Goal: Register for event/course

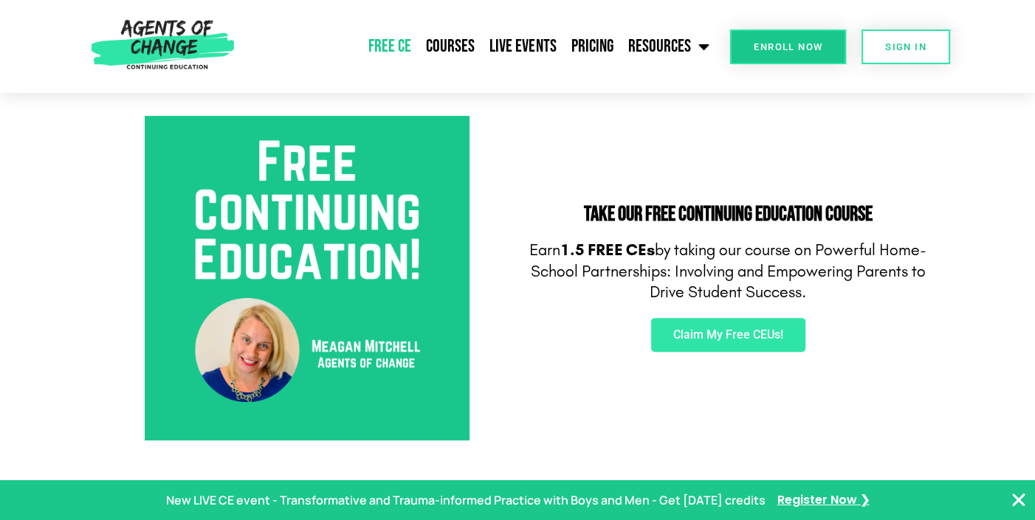
scroll to position [537, 0]
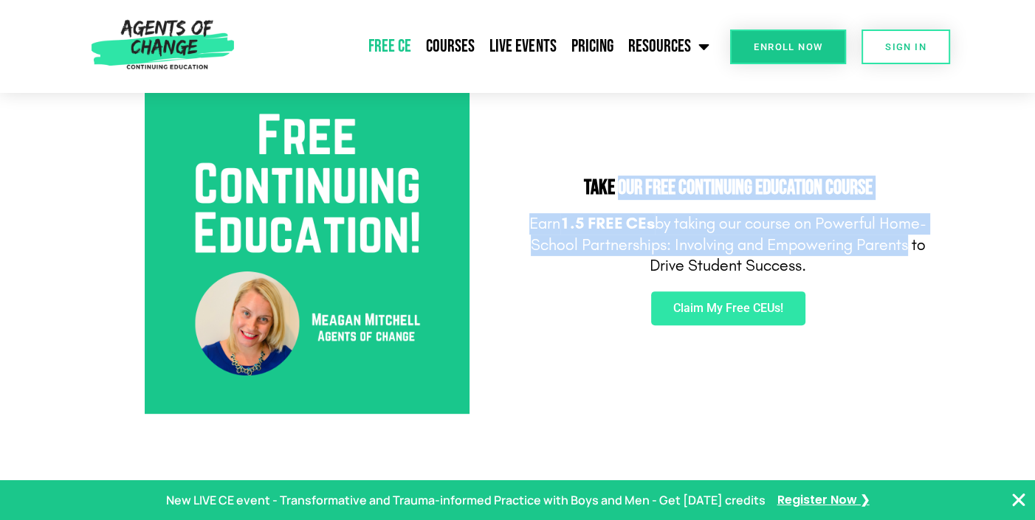
drag, startPoint x: 613, startPoint y: 186, endPoint x: 897, endPoint y: 234, distance: 288.2
click at [897, 234] on div "Take Our FREE Continuing Education Course Earn 1.5 FREE CEs by taking our cours…" at bounding box center [727, 251] width 421 height 339
click at [897, 235] on p "Earn 1.5 FREE CEs by taking our course on Powerful Home-School Partnerships: In…" at bounding box center [728, 244] width 406 height 63
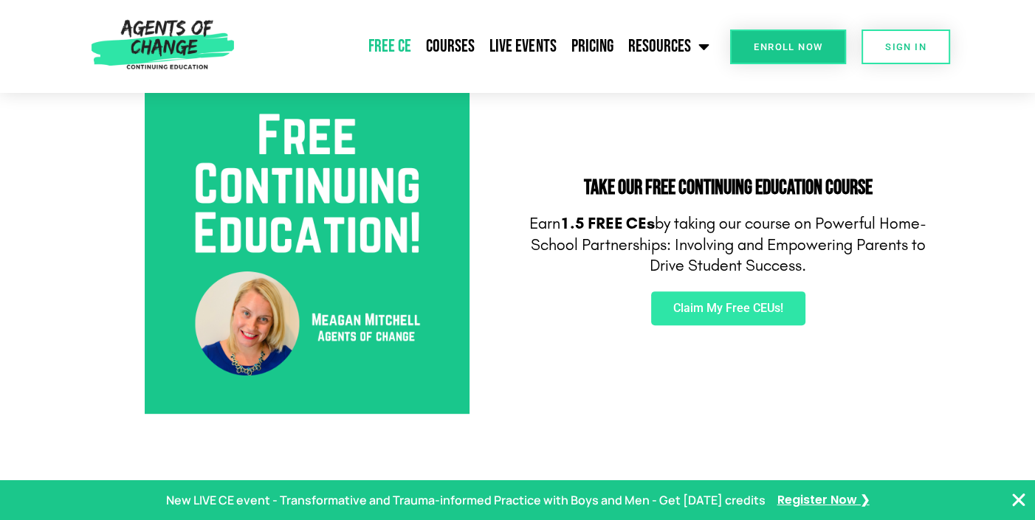
drag, startPoint x: 700, startPoint y: 245, endPoint x: 899, endPoint y: 264, distance: 200.2
click at [899, 264] on p "Earn 1.5 FREE CEs by taking our course on Powerful Home-School Partnerships: In…" at bounding box center [728, 244] width 406 height 63
click at [901, 264] on p "Earn 1.5 FREE CEs by taking our course on Powerful Home-School Partnerships: In…" at bounding box center [728, 244] width 406 height 63
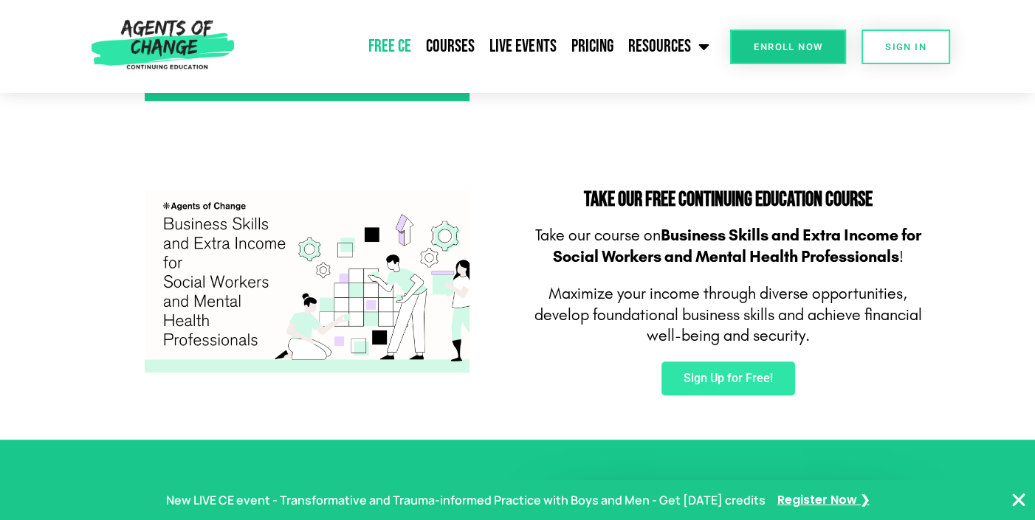
scroll to position [872, 0]
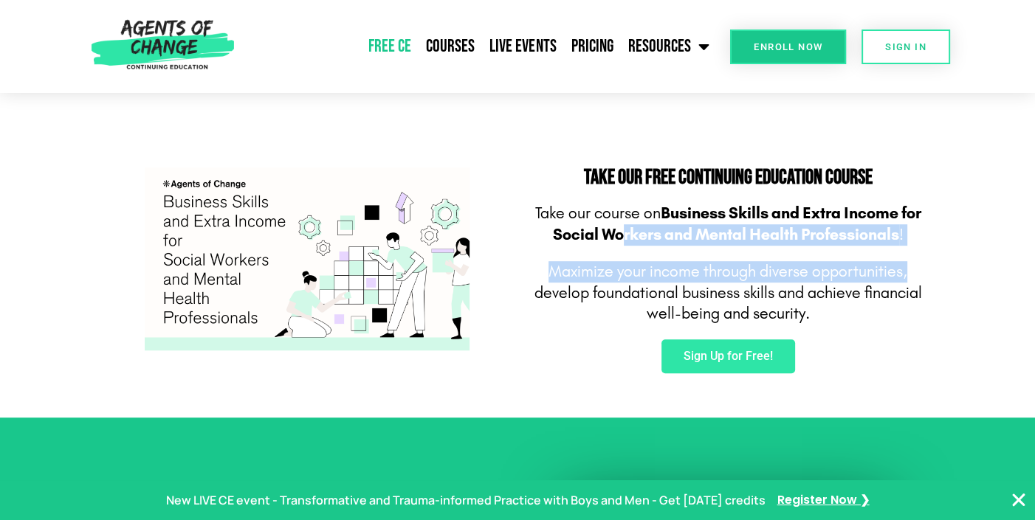
drag, startPoint x: 628, startPoint y: 224, endPoint x: 937, endPoint y: 253, distance: 309.8
click at [937, 253] on div "Take Our FREE Continuing Education Course Take our course on Business Skills an…" at bounding box center [727, 270] width 421 height 221
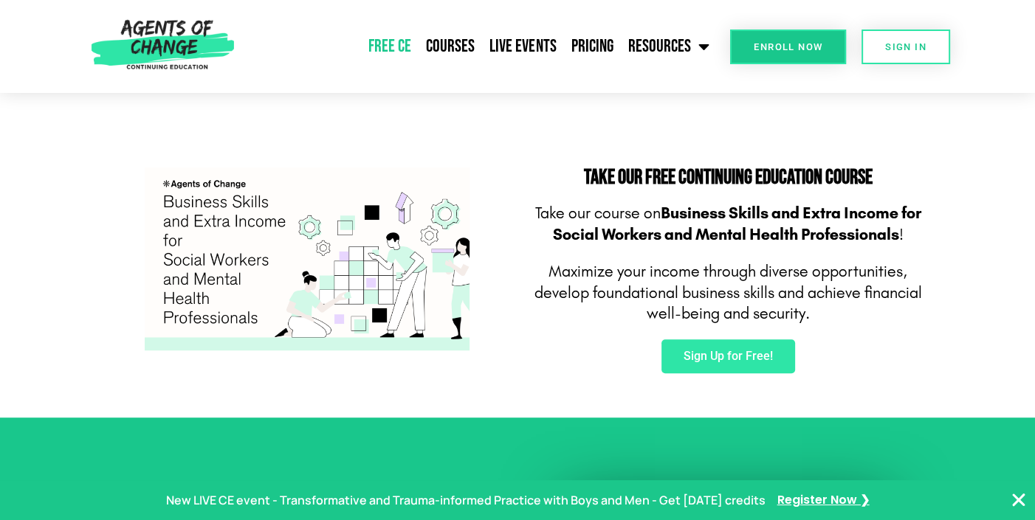
click at [732, 292] on span "evelop foundational business skills and a" at bounding box center [679, 292] width 273 height 19
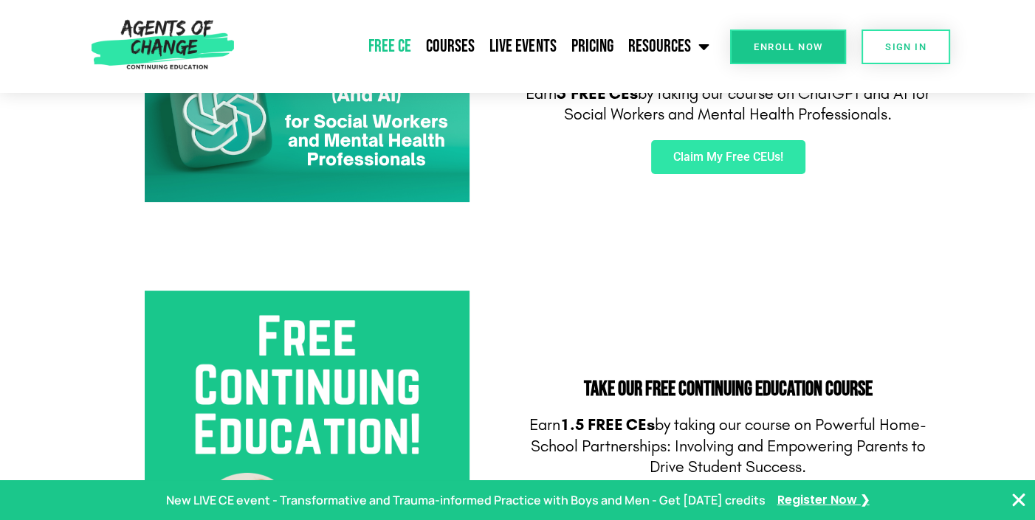
scroll to position [0, 0]
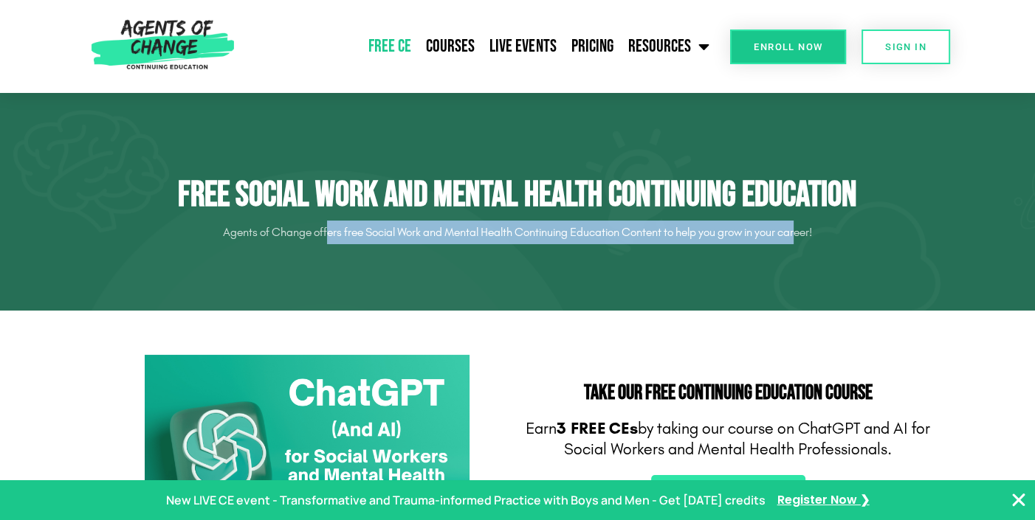
drag, startPoint x: 320, startPoint y: 229, endPoint x: 810, endPoint y: 246, distance: 490.3
click at [805, 246] on div "Free Social Work and Mental Health Continuing Education Agents of Change offers…" at bounding box center [517, 202] width 841 height 100
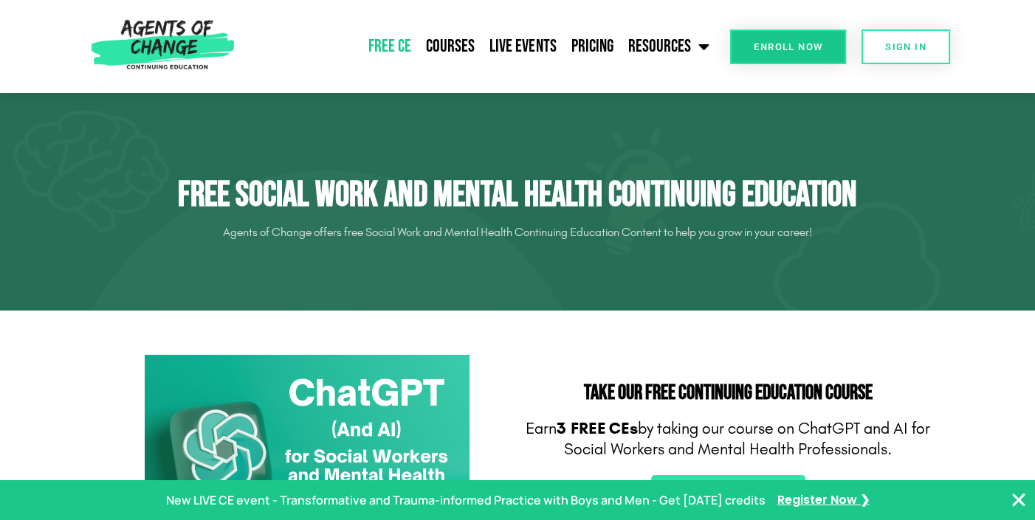
click at [810, 246] on div "Free Social Work and Mental Health Continuing Education Agents of Change offers…" at bounding box center [517, 202] width 841 height 100
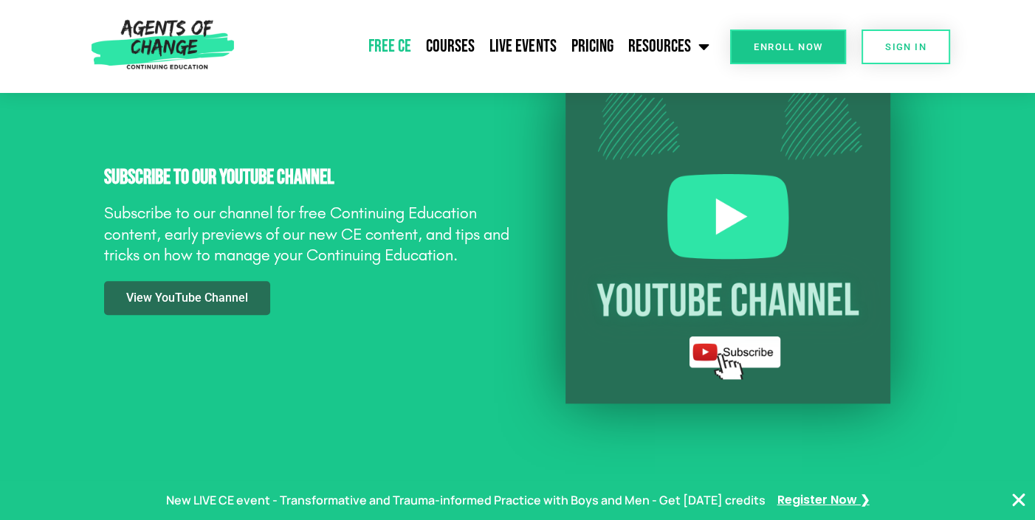
scroll to position [1200, 0]
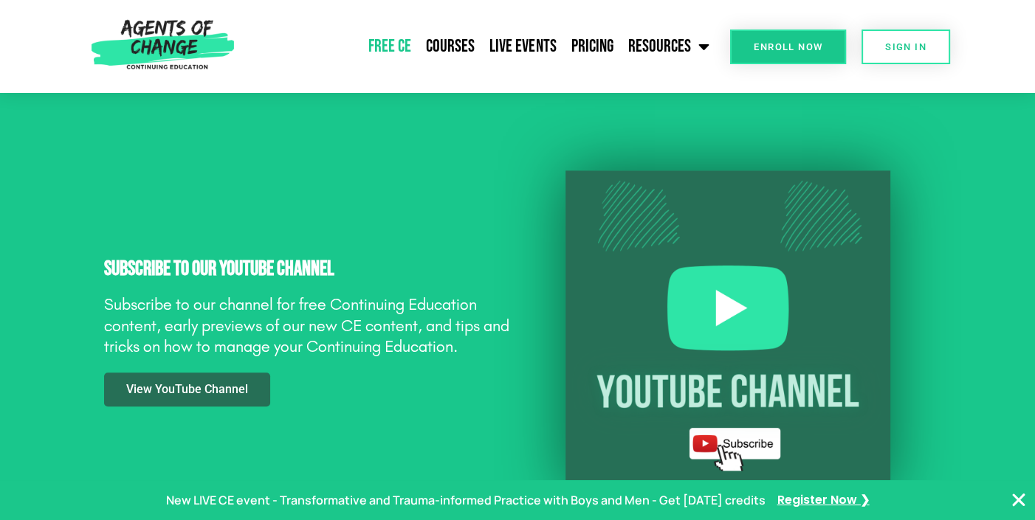
click at [813, 203] on img at bounding box center [727, 332] width 325 height 325
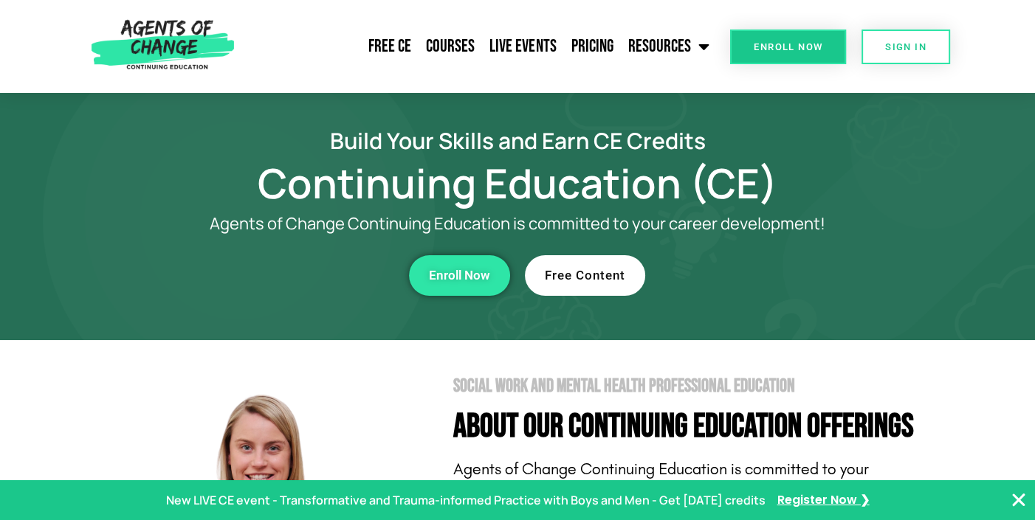
click at [589, 283] on link "Free Content" at bounding box center [585, 275] width 120 height 41
